Goal: Task Accomplishment & Management: Complete application form

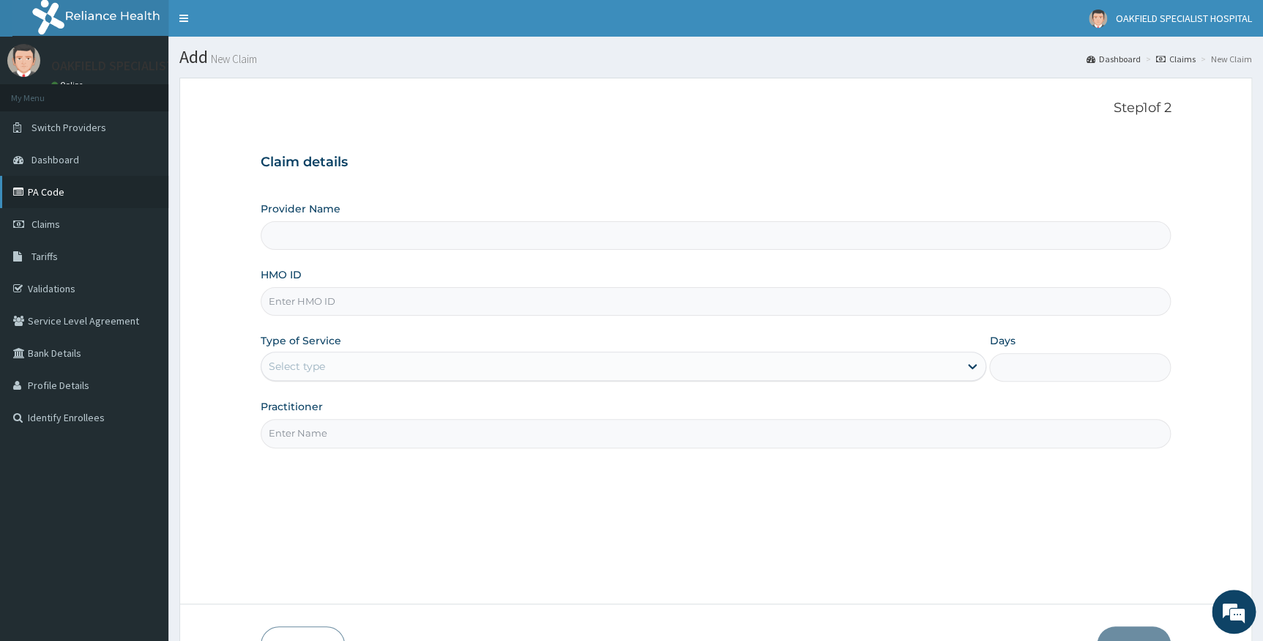
click at [53, 190] on link "PA Code" at bounding box center [84, 192] width 168 height 32
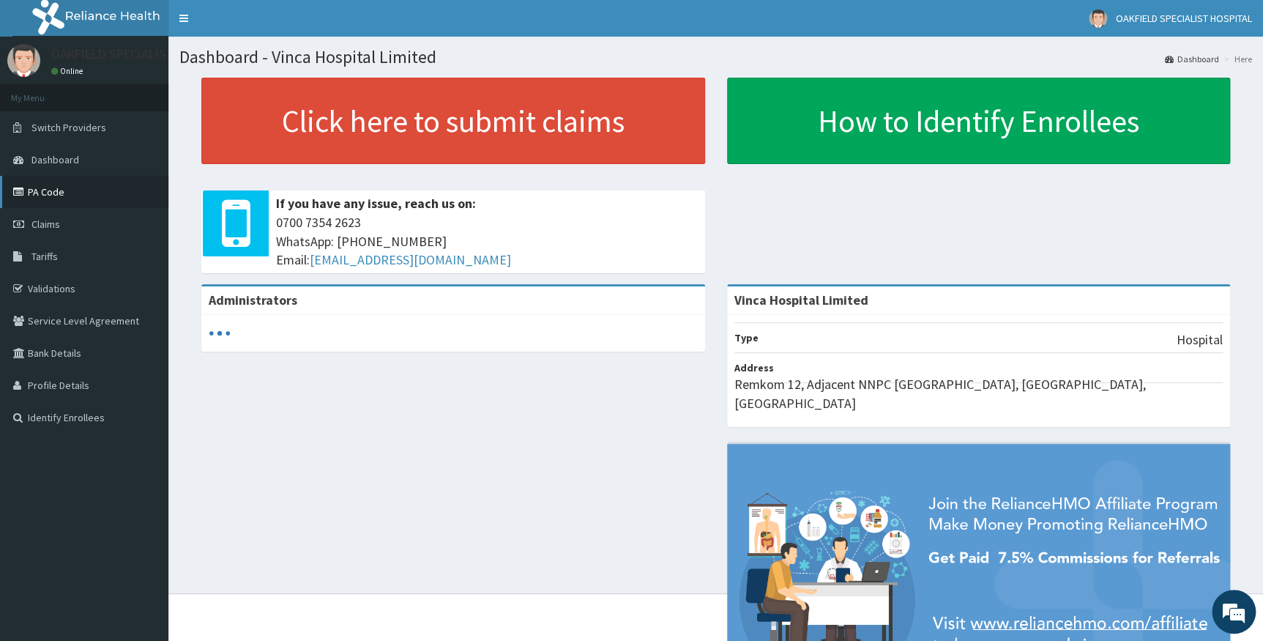
click at [50, 183] on link "PA Code" at bounding box center [84, 192] width 168 height 32
click at [59, 190] on link "PA Code" at bounding box center [84, 192] width 168 height 32
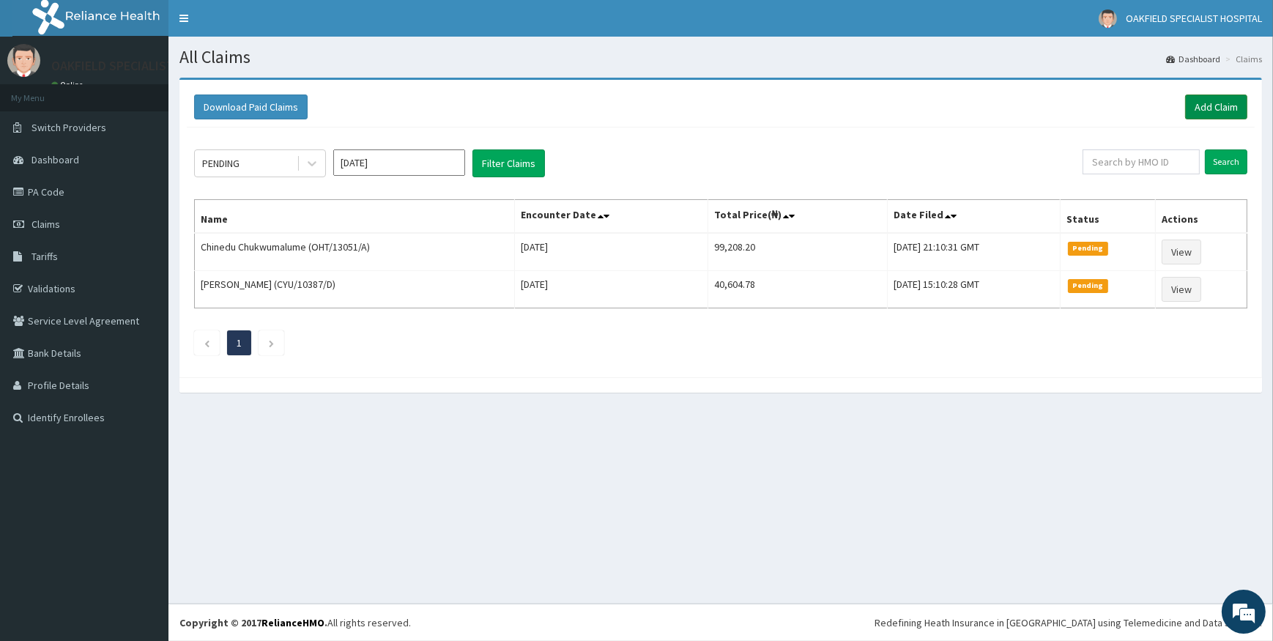
click at [1198, 113] on link "Add Claim" at bounding box center [1216, 106] width 62 height 25
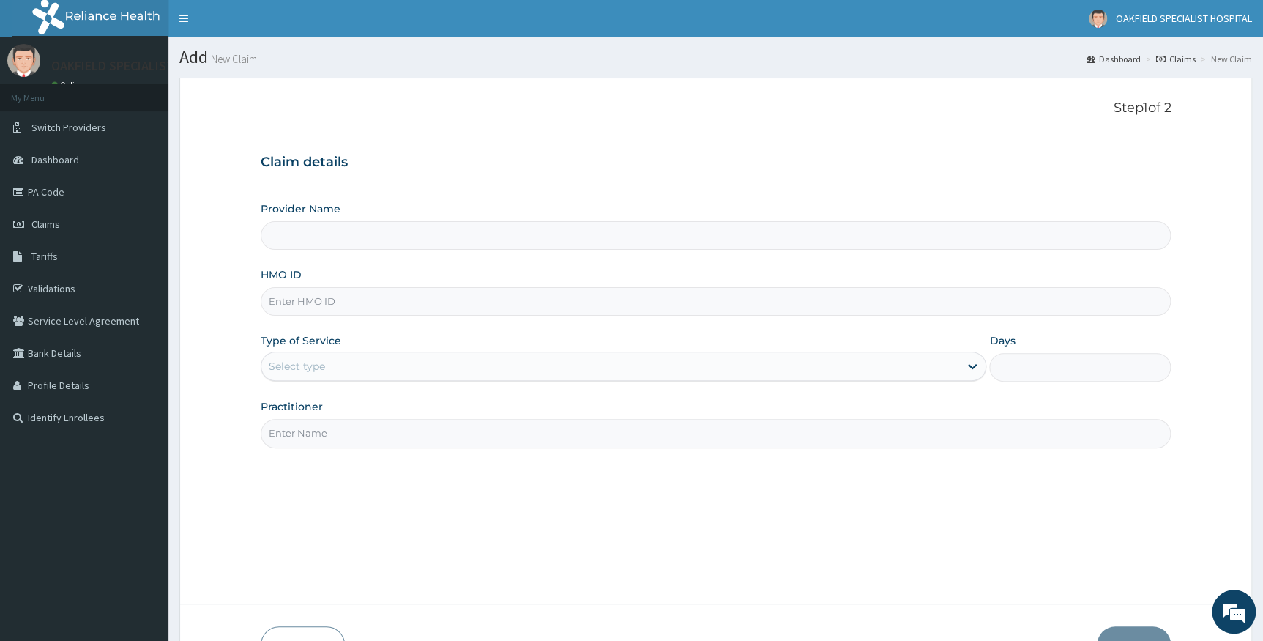
type input "Vinca Hospital Limited"
click at [341, 305] on input "HMO ID" at bounding box center [716, 301] width 911 height 29
drag, startPoint x: 341, startPoint y: 305, endPoint x: 316, endPoint y: 298, distance: 26.0
click at [316, 298] on input "HMO ID" at bounding box center [716, 301] width 911 height 29
paste input "SFA/14477/A"
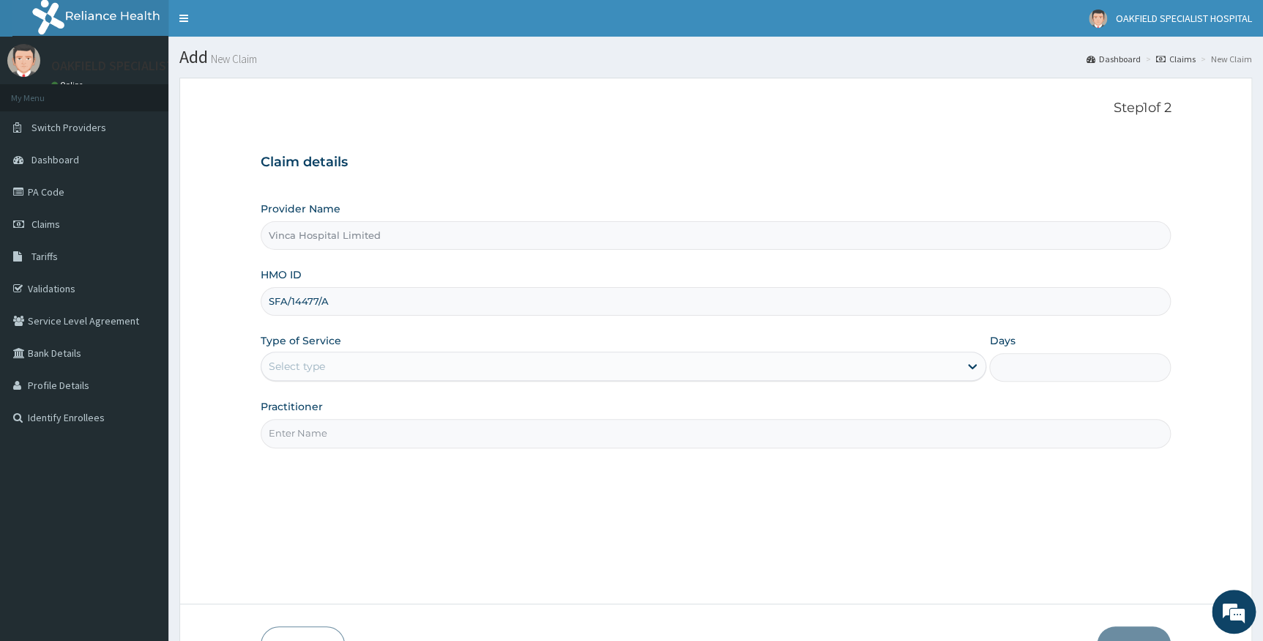
type input "SFA/14477/A"
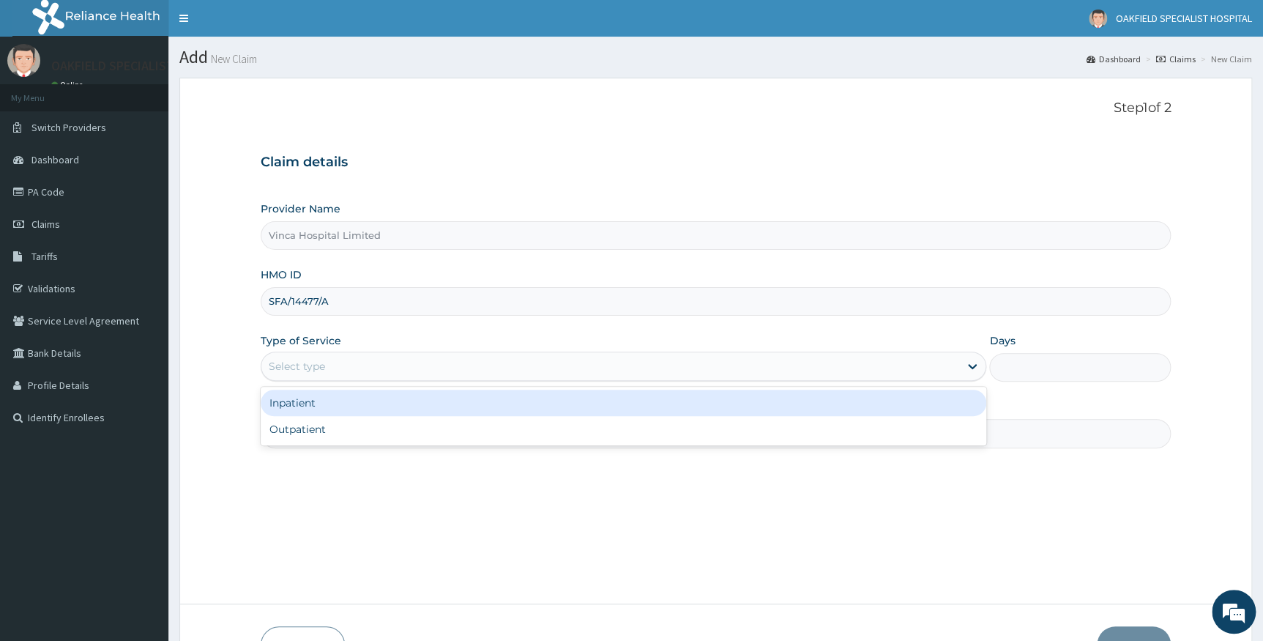
click at [324, 366] on div "Select type" at bounding box center [297, 366] width 56 height 15
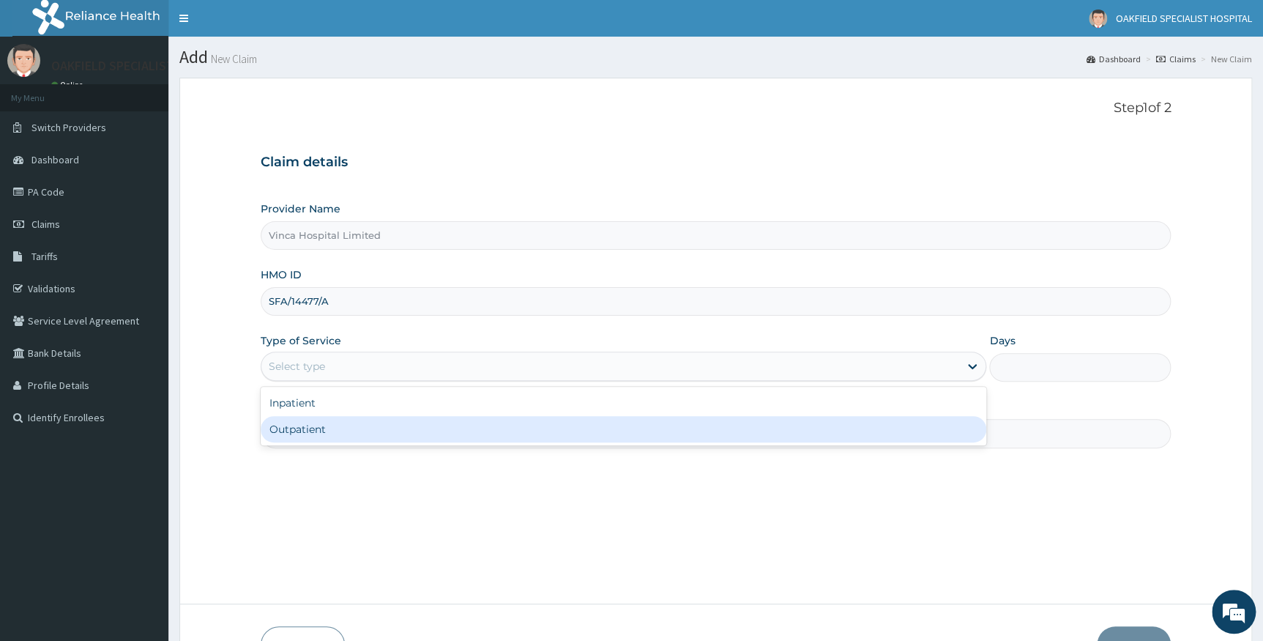
click at [312, 428] on div "Outpatient" at bounding box center [624, 429] width 726 height 26
type input "1"
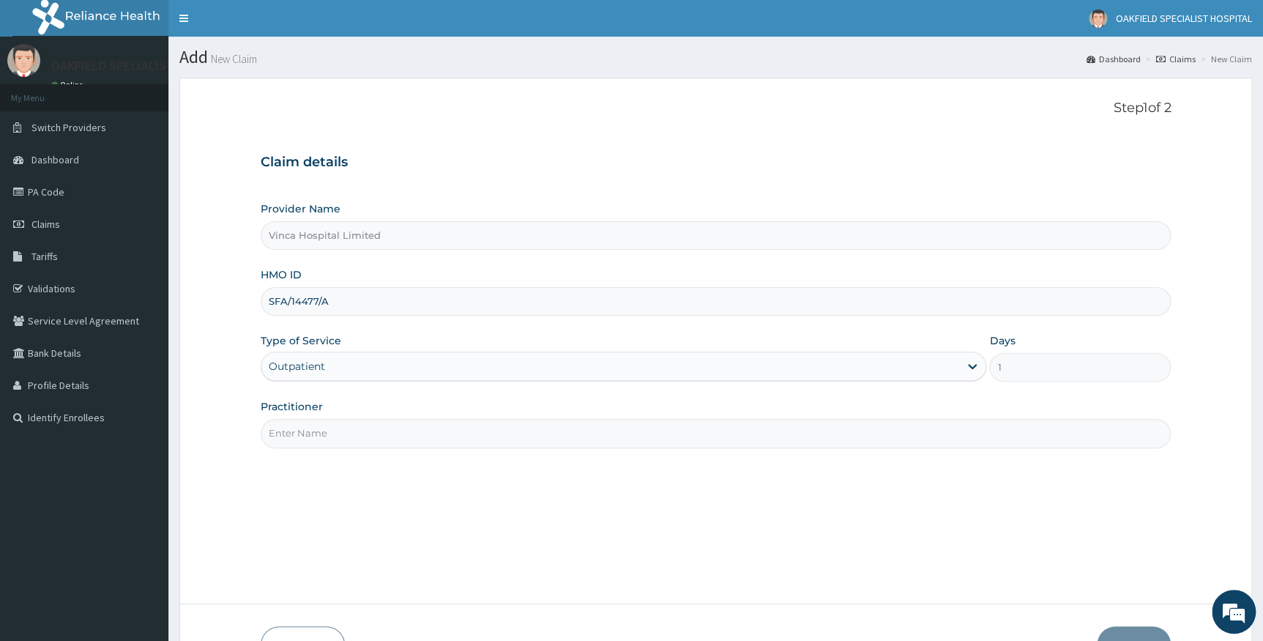
click at [342, 432] on input "Practitioner" at bounding box center [716, 433] width 911 height 29
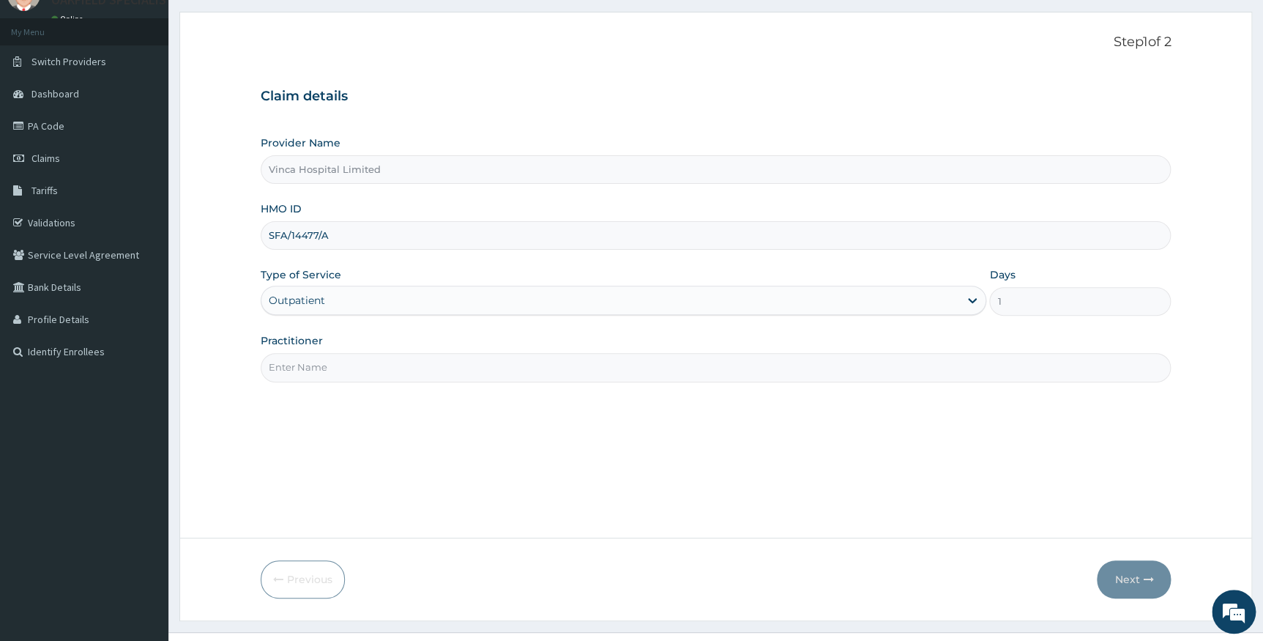
scroll to position [94, 0]
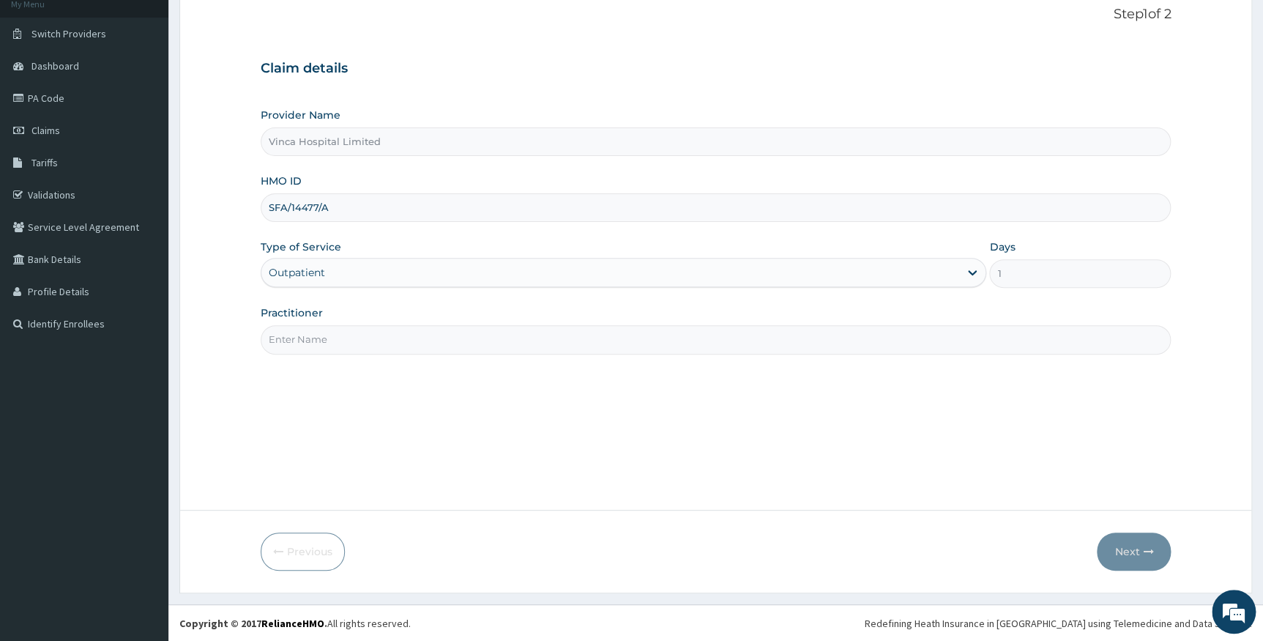
click at [302, 336] on input "Practitioner" at bounding box center [716, 339] width 911 height 29
type input "DR DAVID"
click at [1133, 547] on button "Next" at bounding box center [1134, 551] width 74 height 38
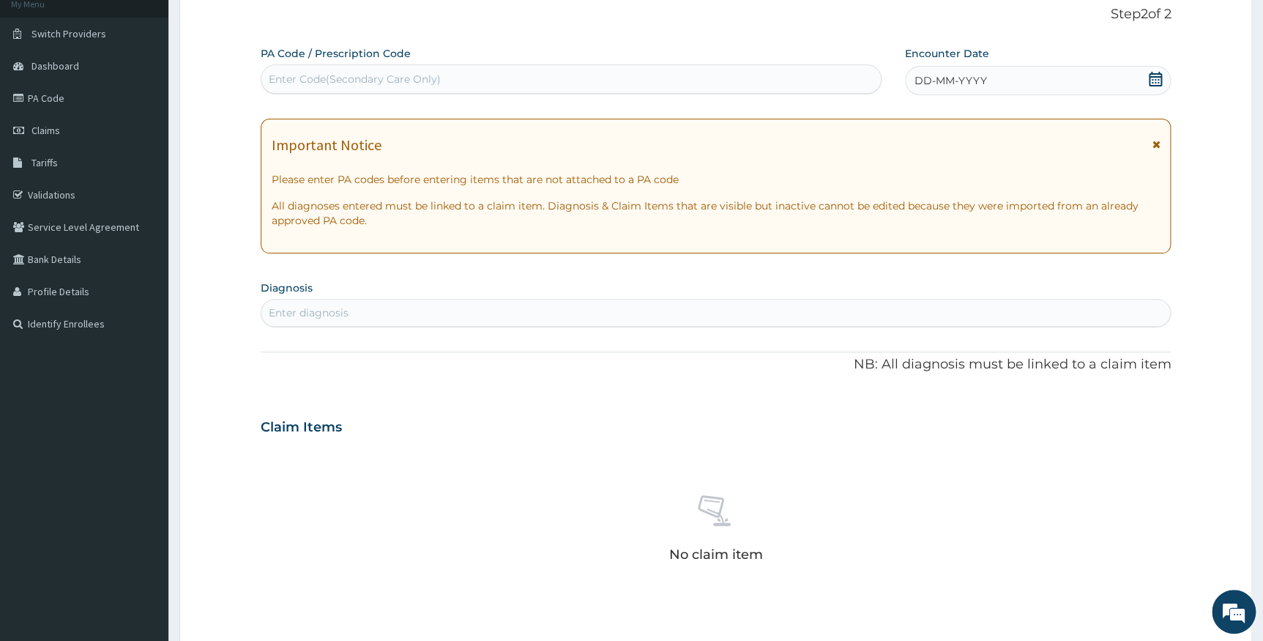
click at [351, 77] on div "Enter Code(Secondary Care Only)" at bounding box center [355, 79] width 172 height 15
click at [1156, 77] on icon at bounding box center [1155, 79] width 15 height 15
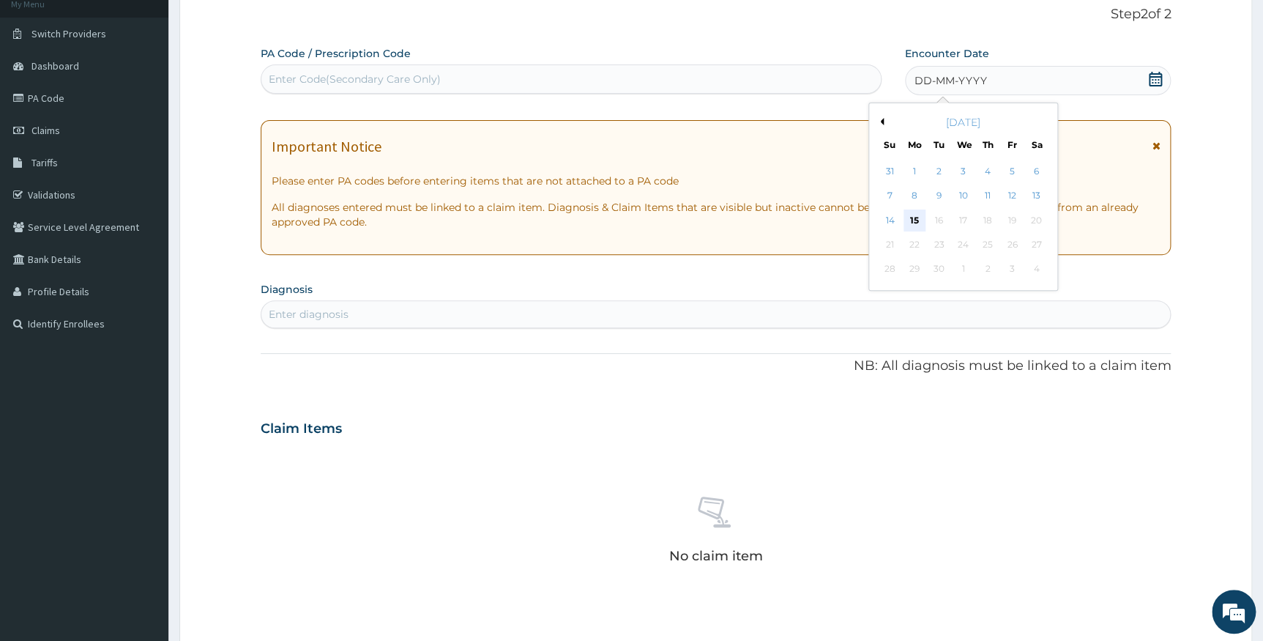
click at [917, 221] on div "15" at bounding box center [915, 220] width 22 height 22
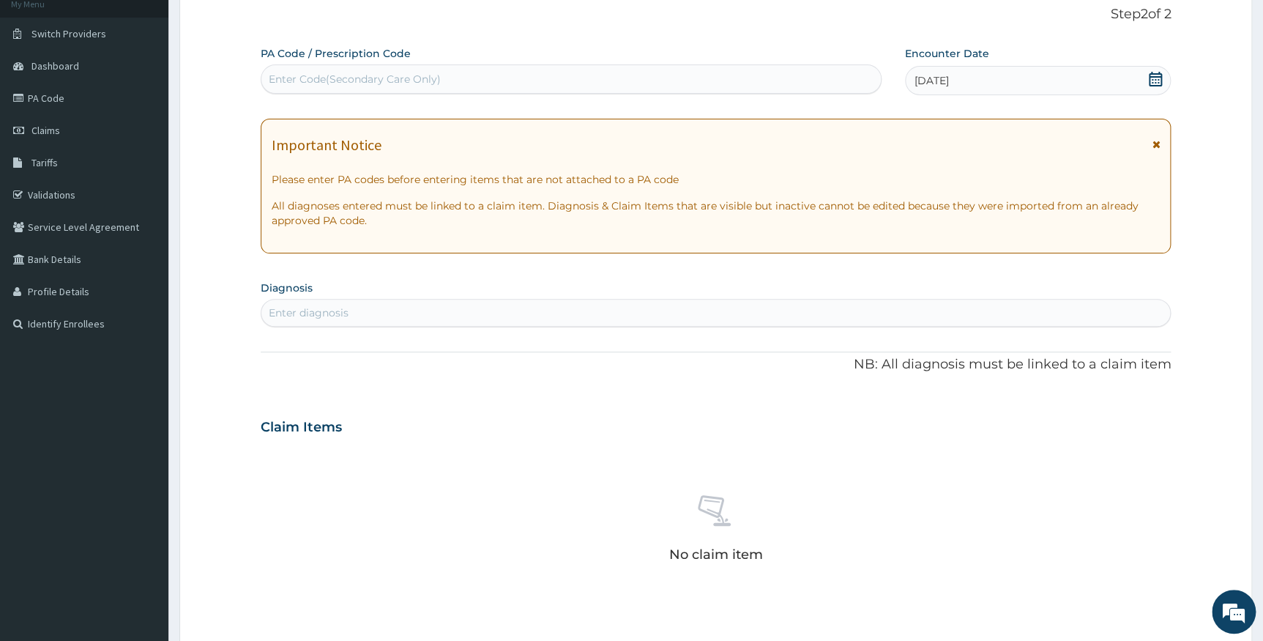
click at [407, 75] on div "Enter Code(Secondary Care Only)" at bounding box center [355, 79] width 172 height 15
paste input "SFA/14477/A"
type input "SFA/14477/A"
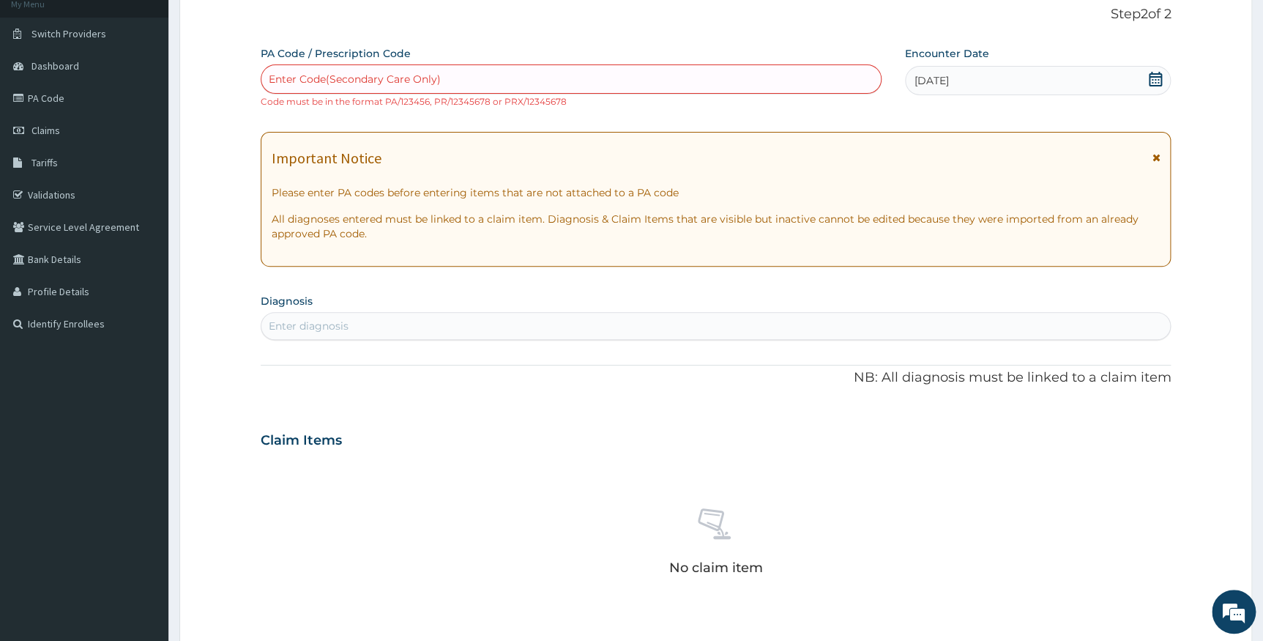
click at [449, 80] on div "Enter Code(Secondary Care Only)" at bounding box center [571, 78] width 620 height 23
drag, startPoint x: 436, startPoint y: 75, endPoint x: 293, endPoint y: 80, distance: 143.6
click at [293, 80] on div "Enter Code(Secondary Care Only)" at bounding box center [355, 79] width 172 height 15
click at [290, 73] on div "Enter Code(Secondary Care Only)" at bounding box center [355, 79] width 172 height 15
paste input "PA/71AF4C"
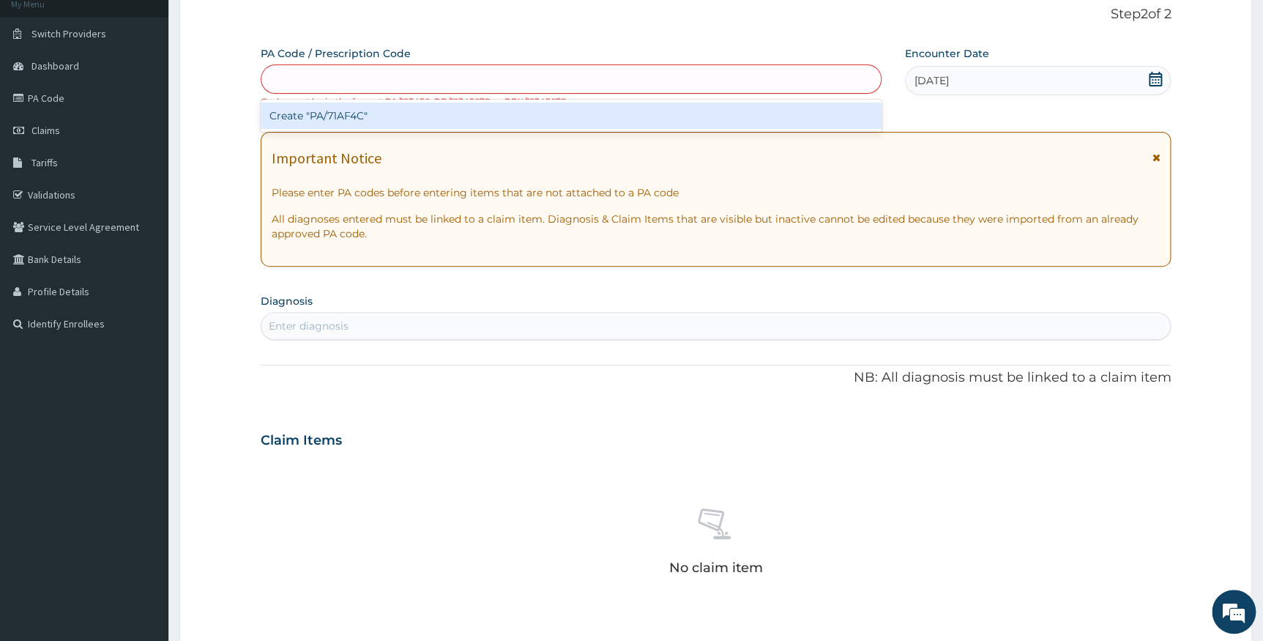
type input "PA/71AF4C"
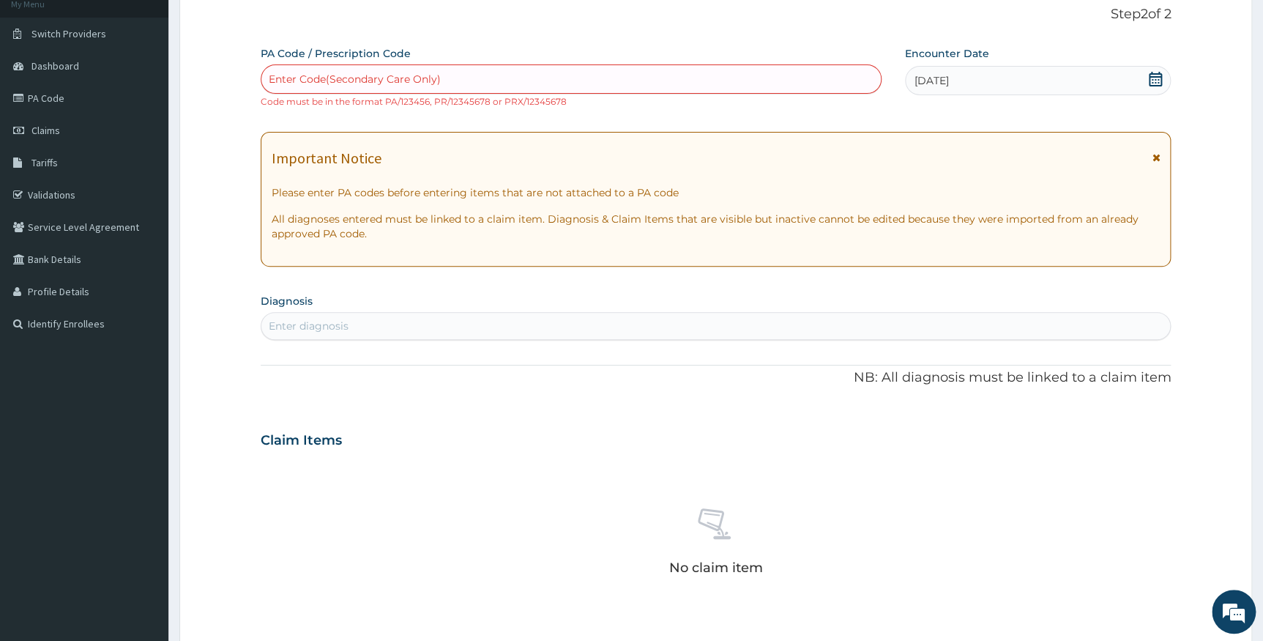
click at [343, 75] on div "Enter Code(Secondary Care Only)" at bounding box center [571, 78] width 620 height 23
paste input "PA/71AF4C"
type input "PA/71AF4C"
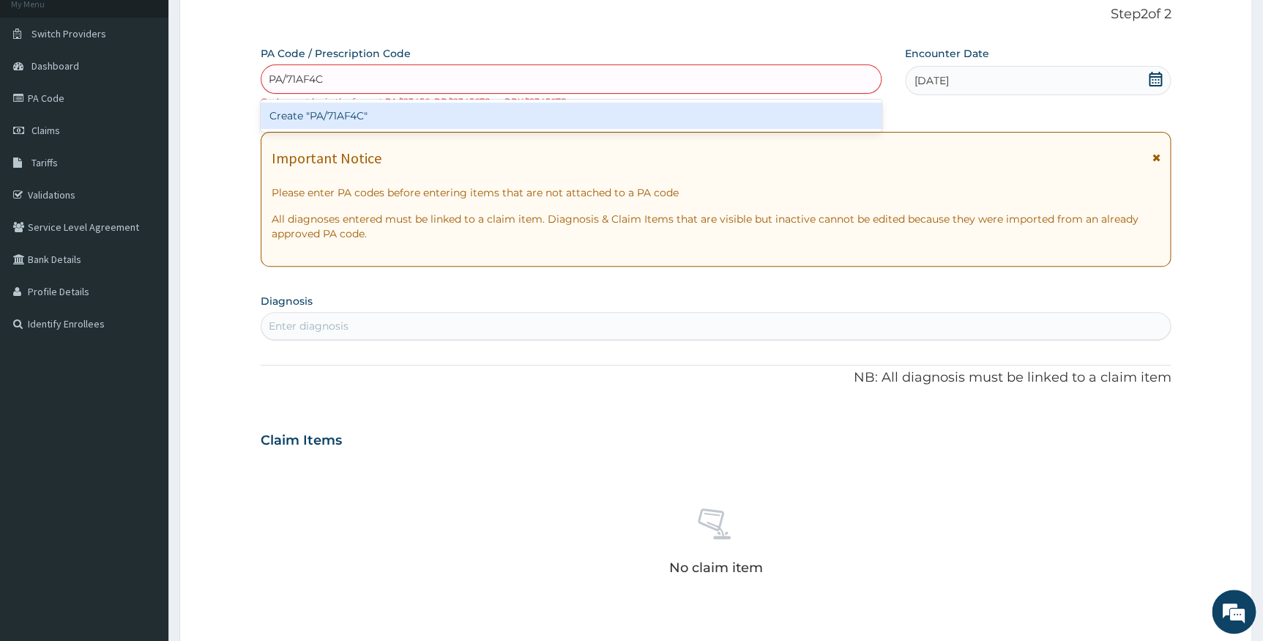
click at [347, 112] on div "Create "PA/71AF4C"" at bounding box center [571, 116] width 621 height 26
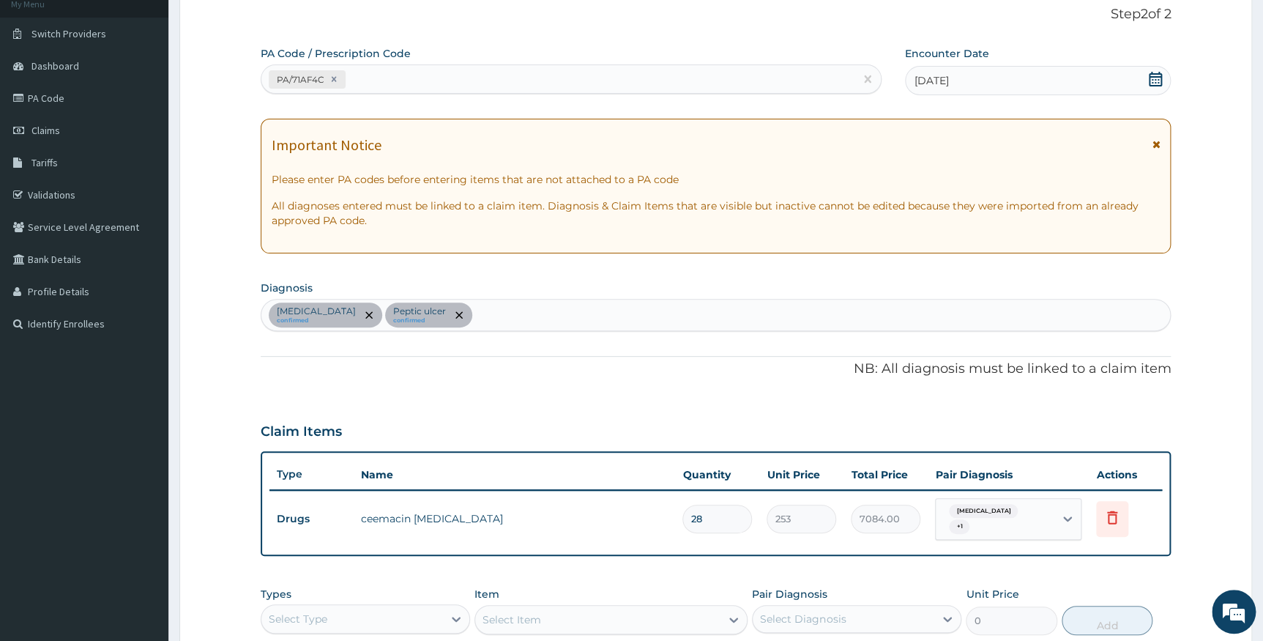
click at [378, 78] on div "PA/71AF4C" at bounding box center [557, 79] width 593 height 24
paste input "PA/23CA3C"
type input "PA/23CA3C"
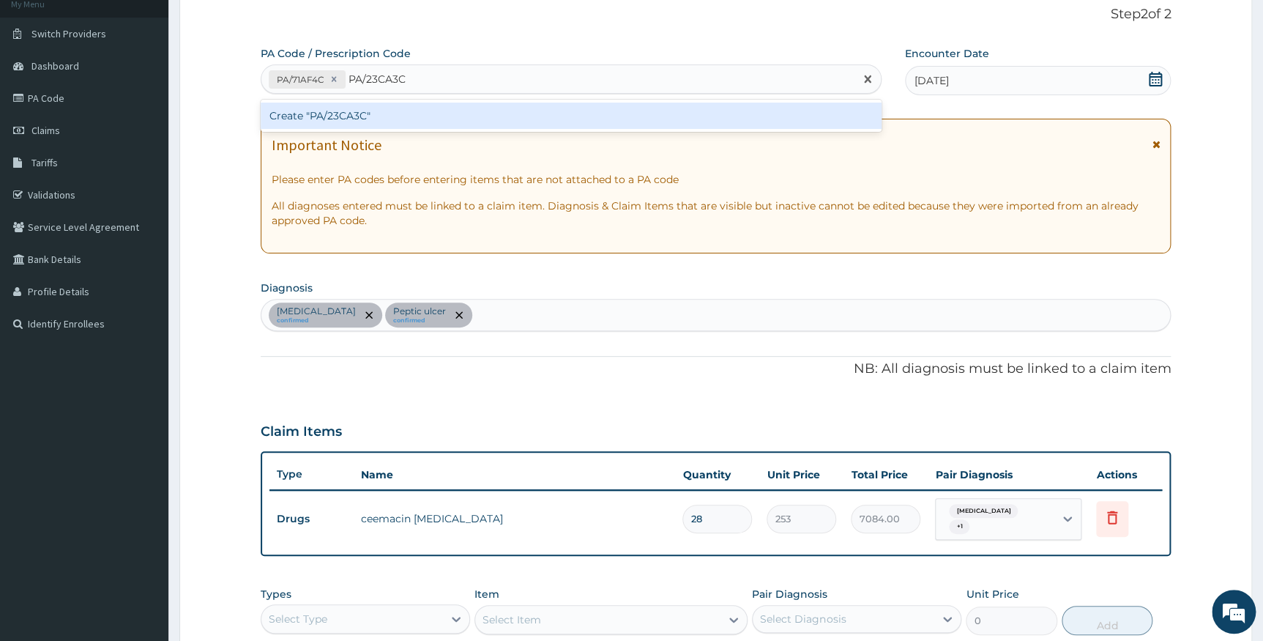
click at [350, 117] on div "Create "PA/23CA3C"" at bounding box center [571, 116] width 621 height 26
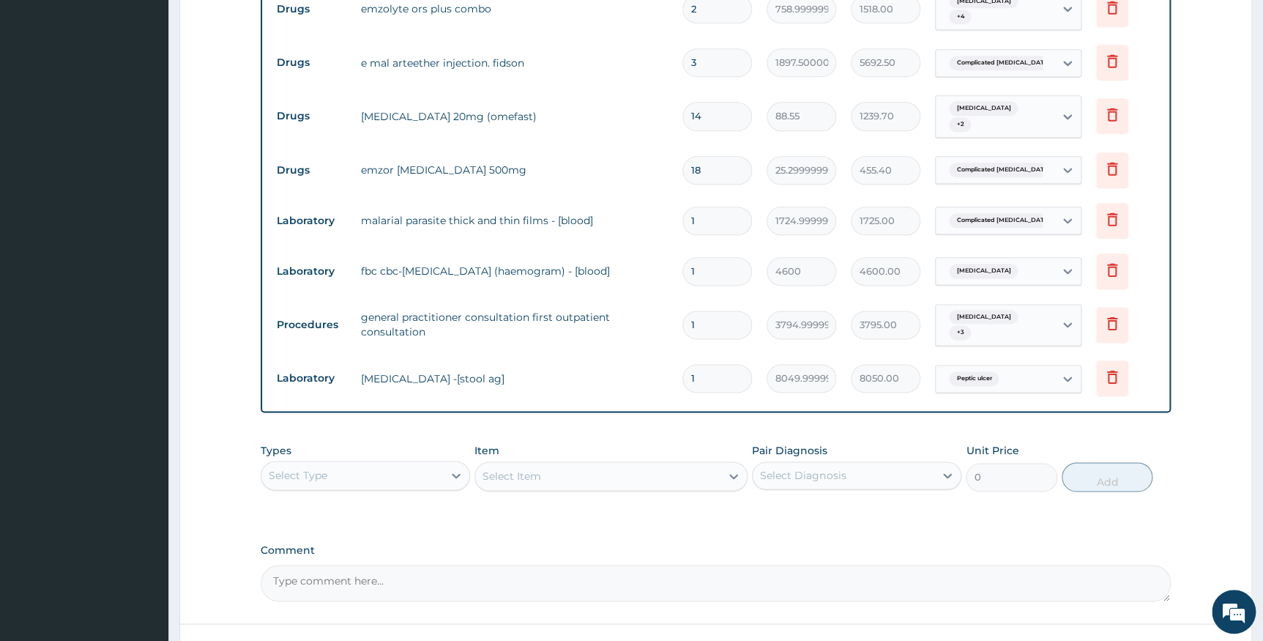
scroll to position [871, 0]
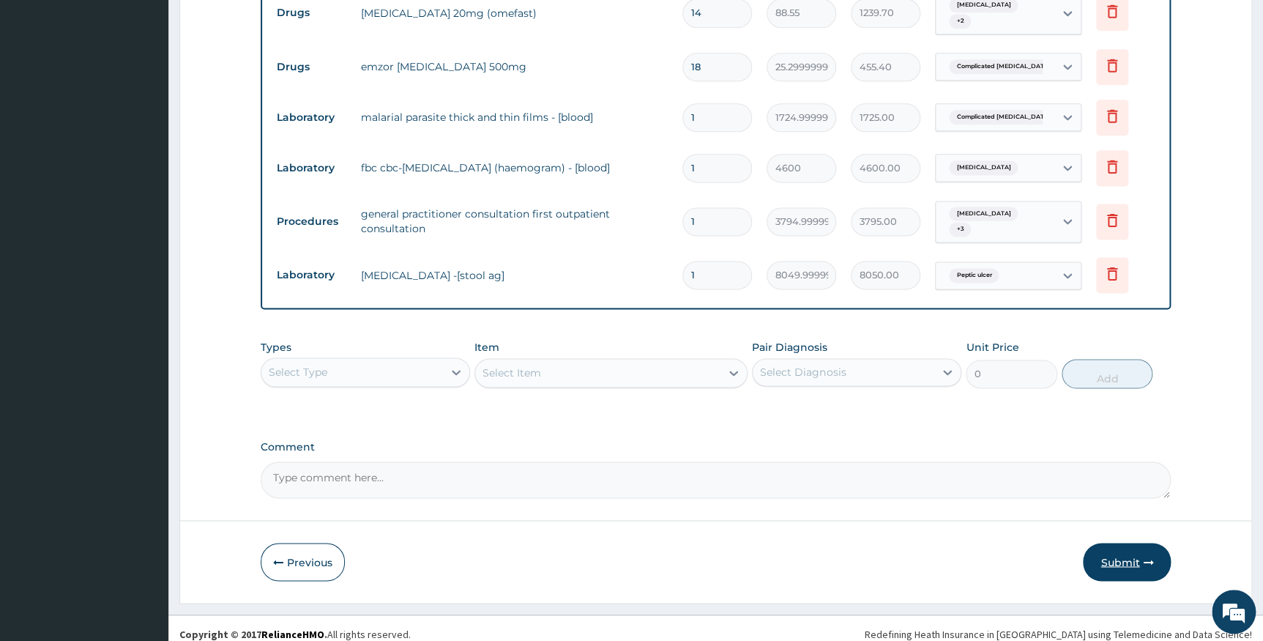
click at [1125, 546] on button "Submit" at bounding box center [1127, 562] width 88 height 38
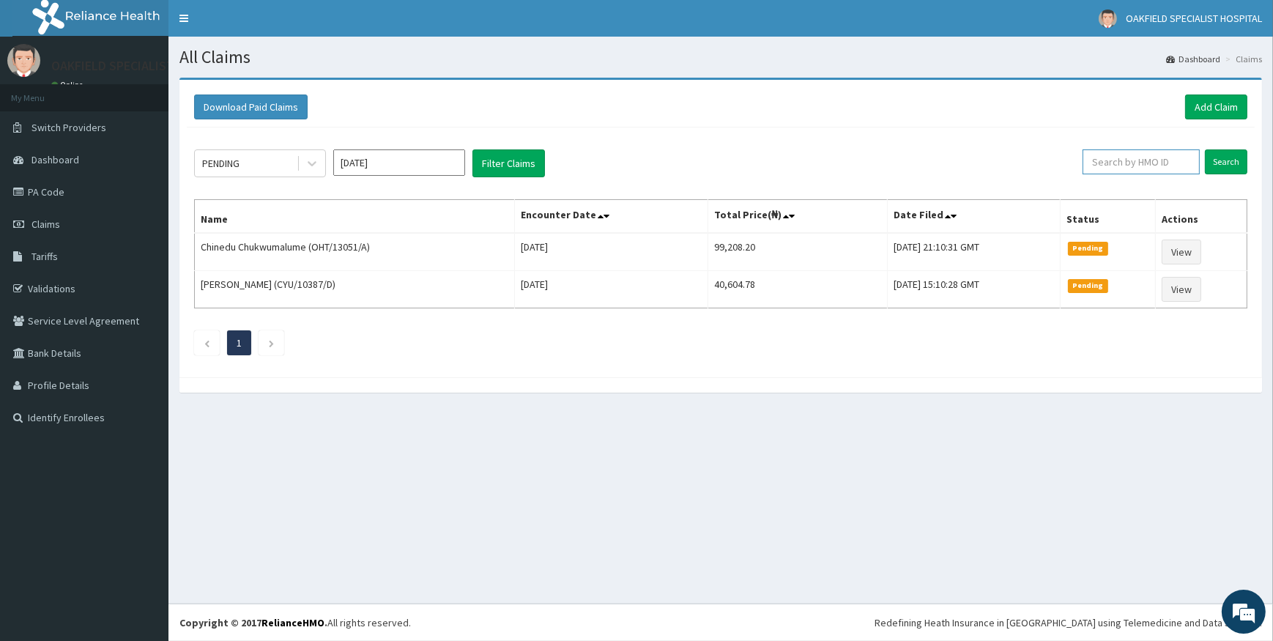
click at [1177, 160] on input "text" at bounding box center [1140, 161] width 117 height 25
paste input "SFA/14477/A"
type input "SFA/14477/A"
click at [1225, 150] on input "Search" at bounding box center [1226, 161] width 42 height 25
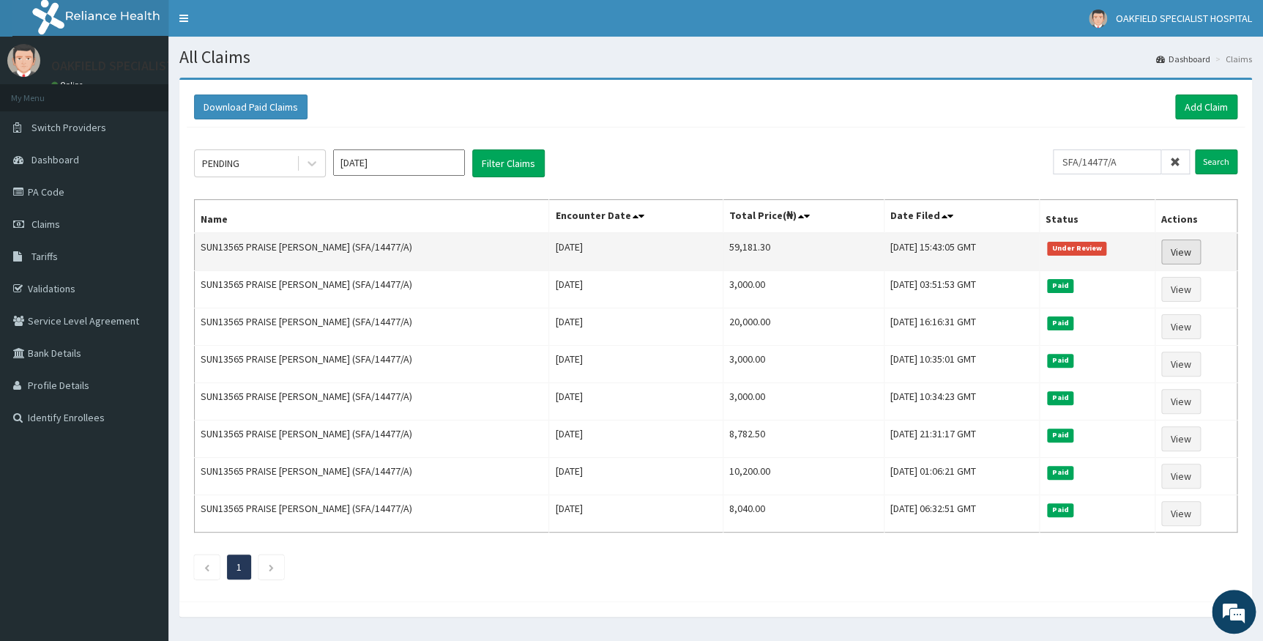
click at [1189, 245] on link "View" at bounding box center [1181, 251] width 40 height 25
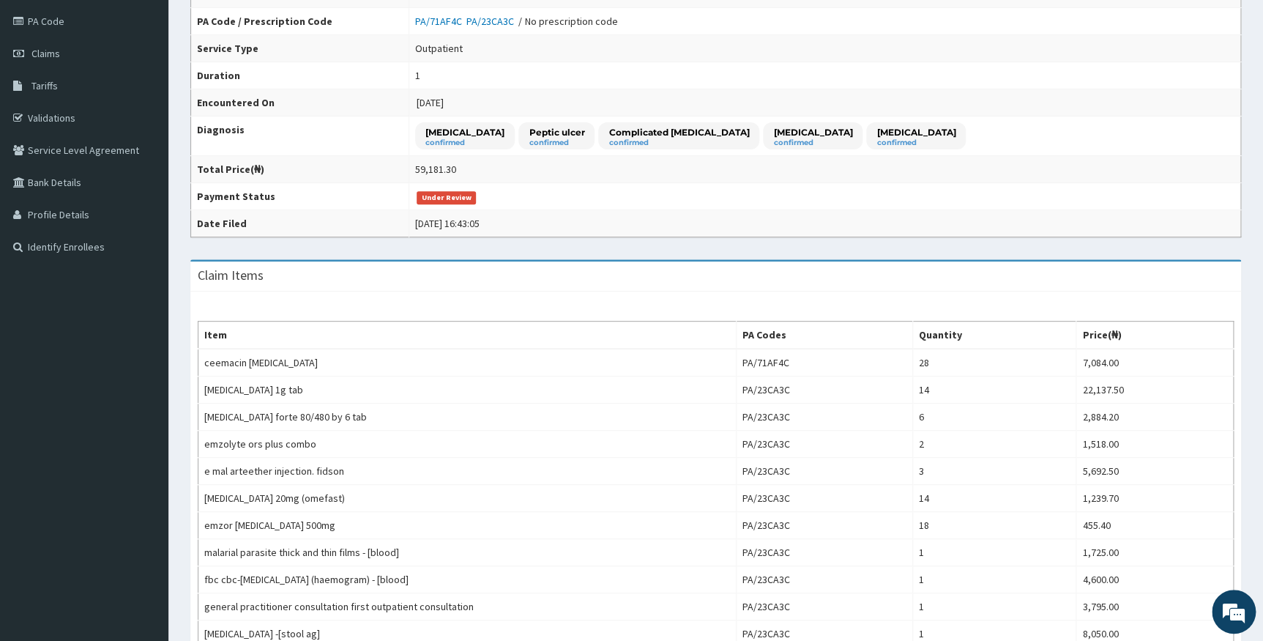
scroll to position [161, 0]
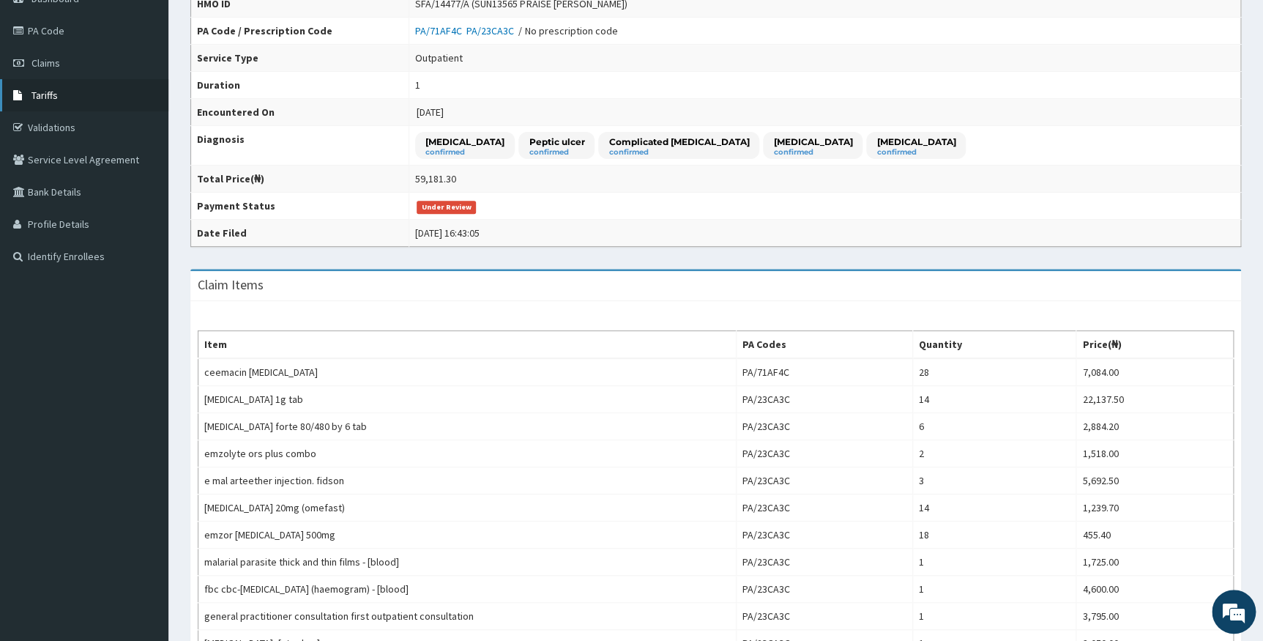
click at [62, 96] on link "Tariffs" at bounding box center [84, 95] width 168 height 32
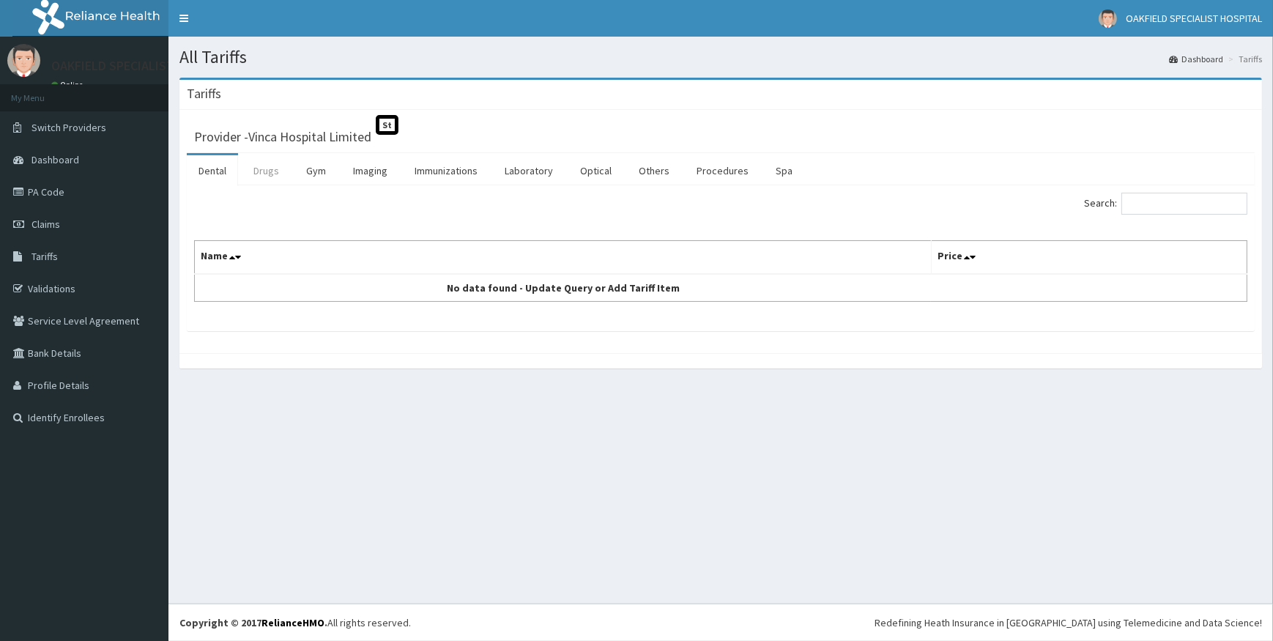
click at [272, 165] on link "Drugs" at bounding box center [266, 170] width 49 height 31
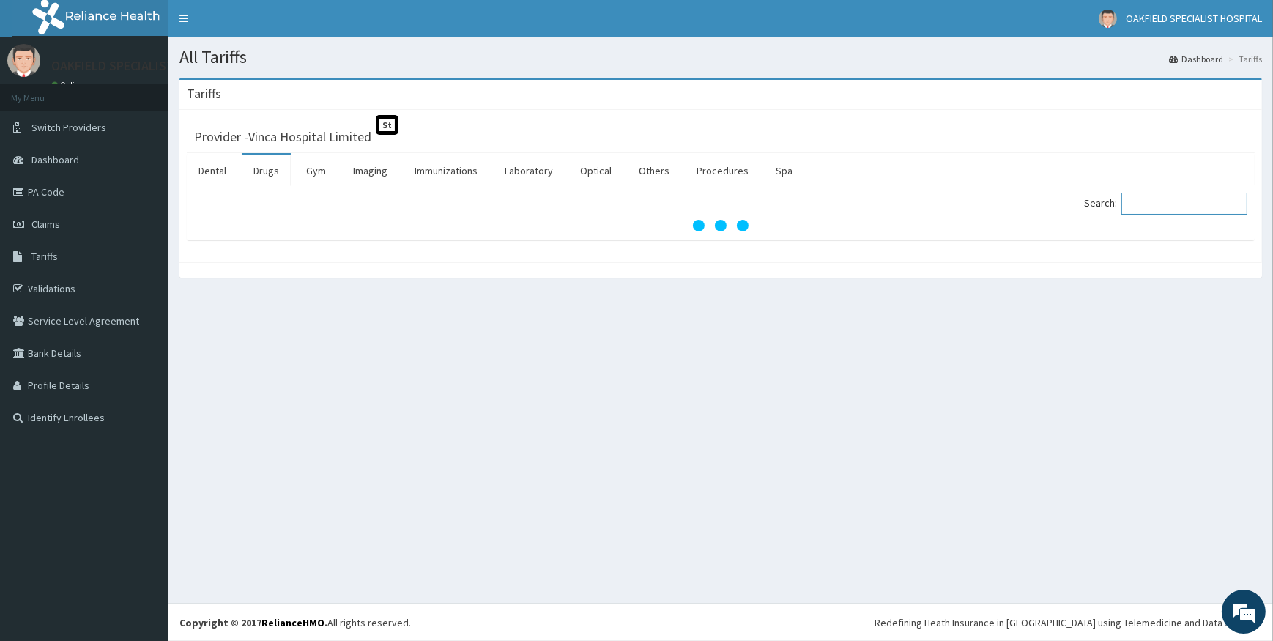
click at [1134, 211] on input "Search:" at bounding box center [1184, 204] width 126 height 22
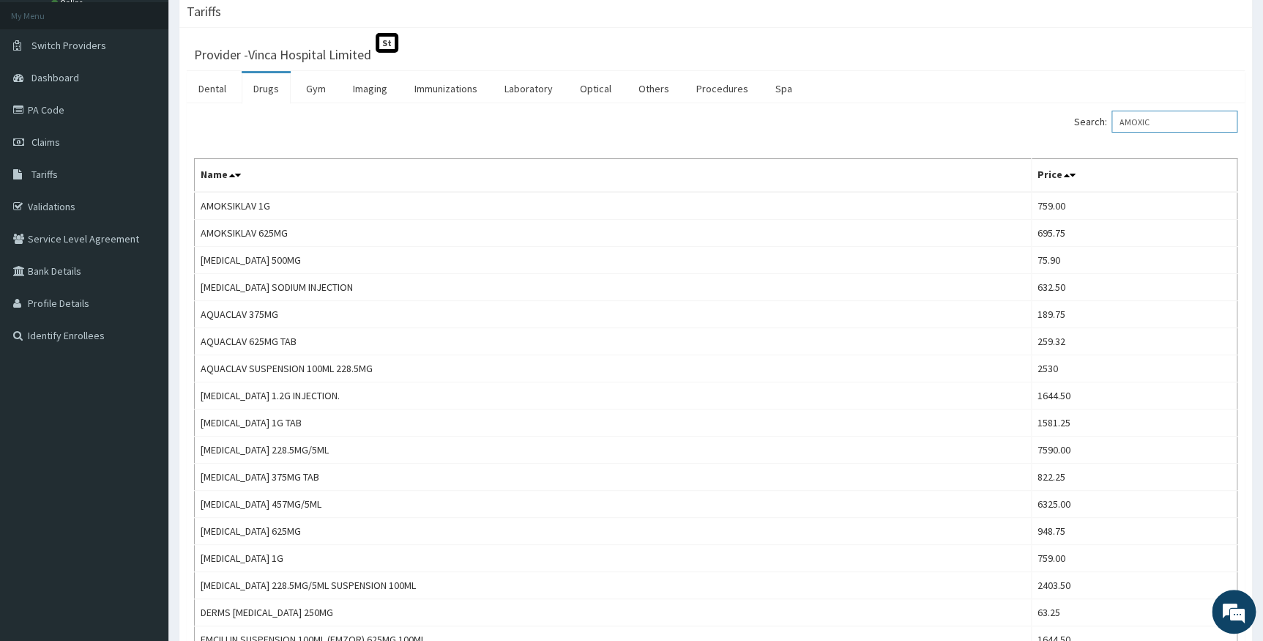
scroll to position [199, 0]
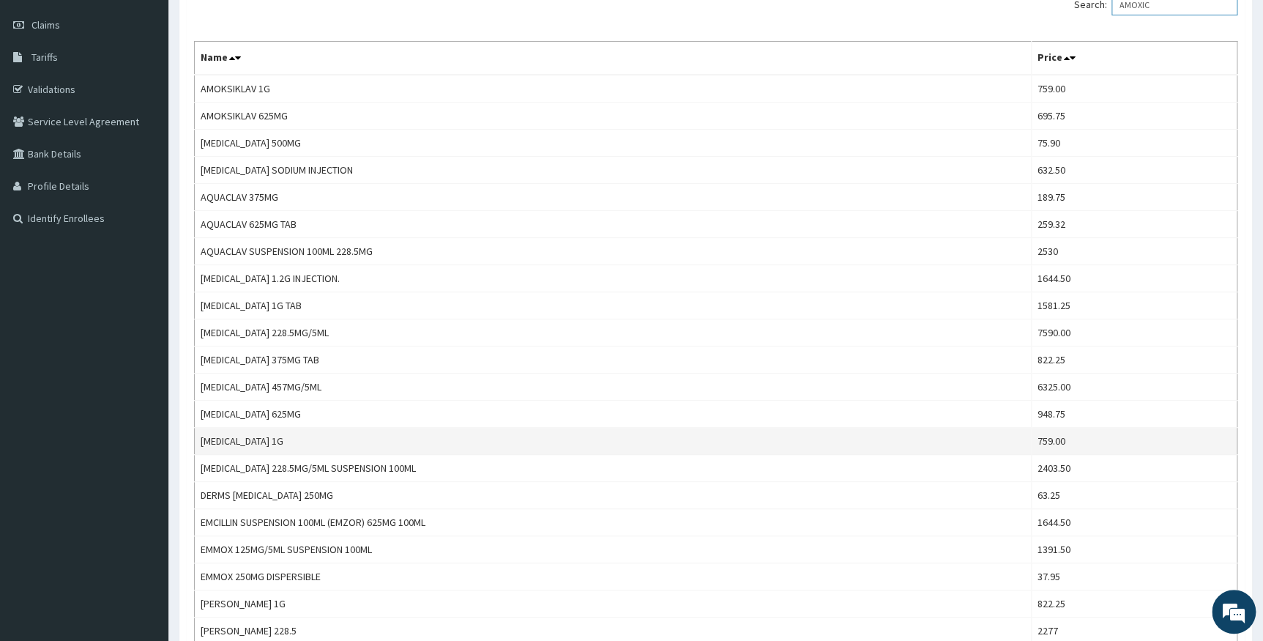
type input "AMOXIC"
drag, startPoint x: 202, startPoint y: 438, endPoint x: 288, endPoint y: 433, distance: 85.8
click at [287, 433] on td "[MEDICAL_DATA] 1G" at bounding box center [613, 441] width 837 height 27
copy td "[MEDICAL_DATA] 1G"
